Goal: Find specific page/section

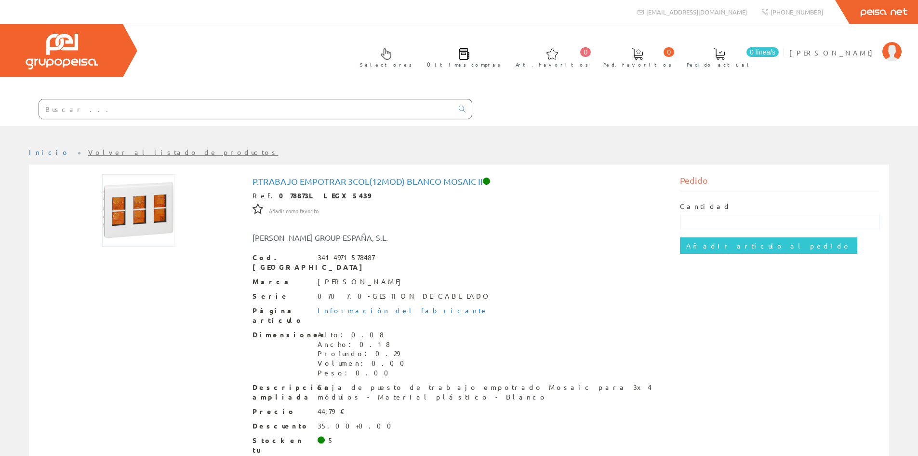
click at [224, 117] on input "text" at bounding box center [246, 108] width 414 height 19
type input "ROV-61083"
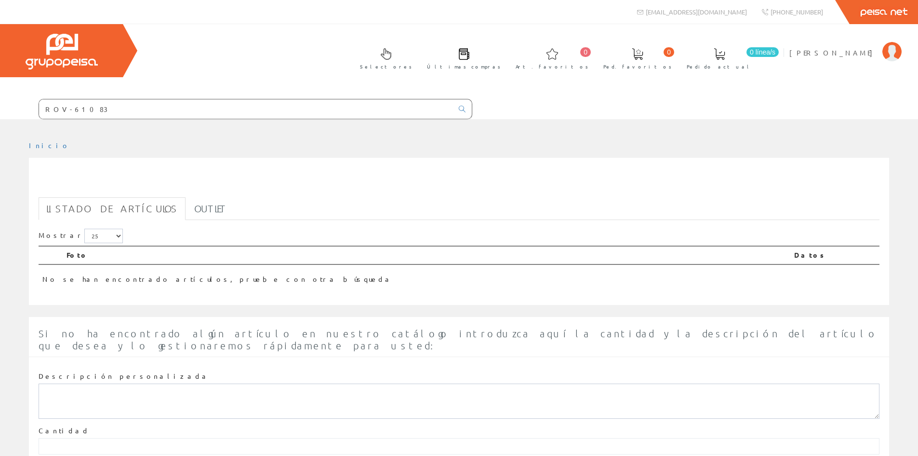
click at [97, 119] on div "ROV-61083" at bounding box center [256, 109] width 434 height 20
click at [96, 109] on input "ROV-61083" at bounding box center [246, 108] width 414 height 19
